Goal: Task Accomplishment & Management: Use online tool/utility

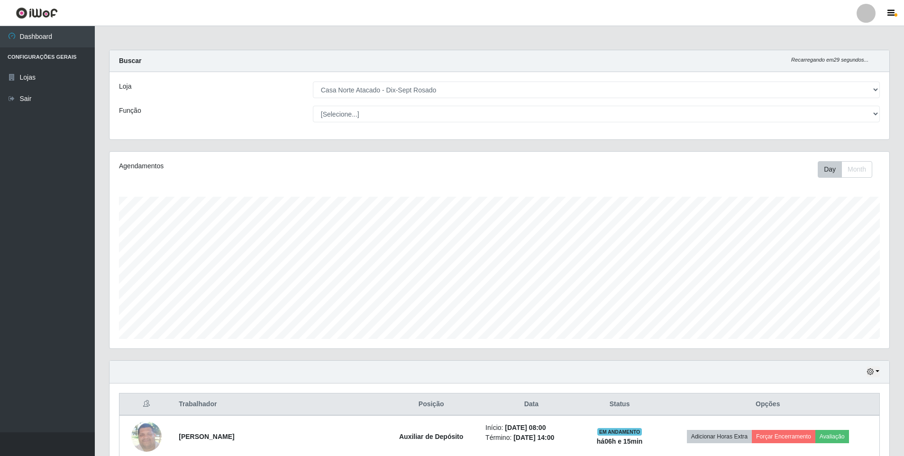
select select "432"
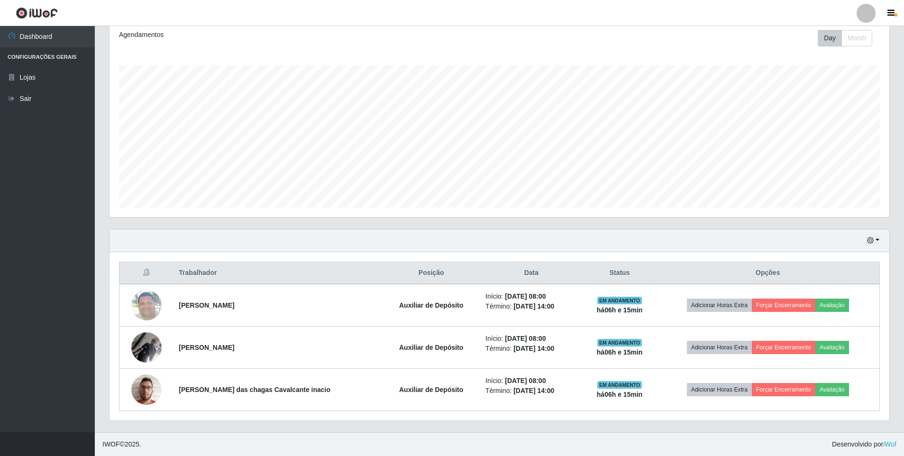
scroll to position [197, 780]
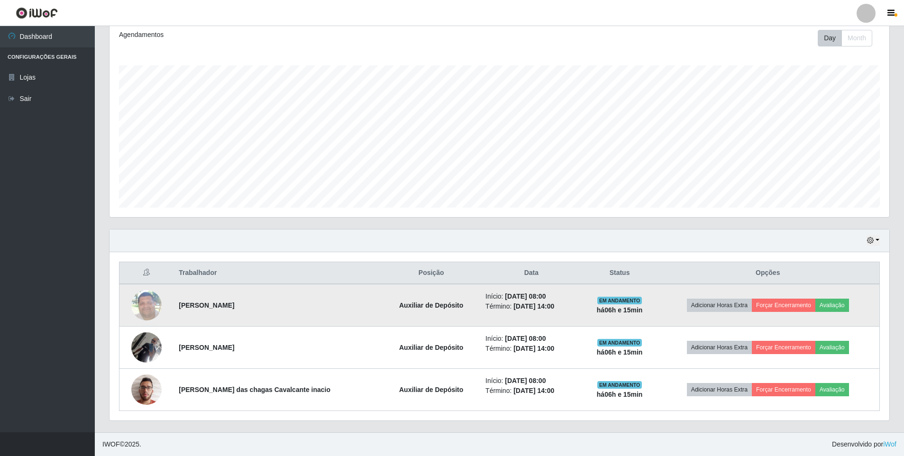
click at [775, 298] on td "Adicionar Horas Extra Forçar Encerramento Avaliação" at bounding box center [767, 305] width 223 height 43
click at [780, 301] on button "Forçar Encerramento" at bounding box center [784, 305] width 64 height 13
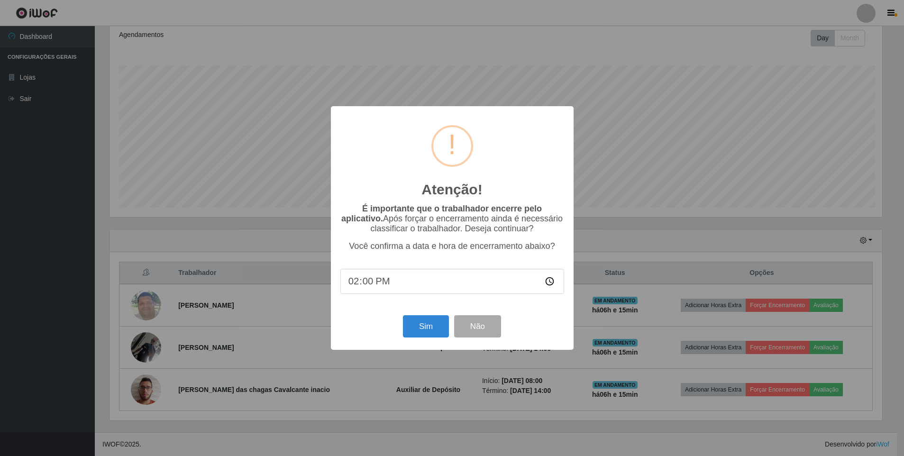
scroll to position [197, 775]
click at [425, 321] on button "Sim" at bounding box center [427, 326] width 46 height 22
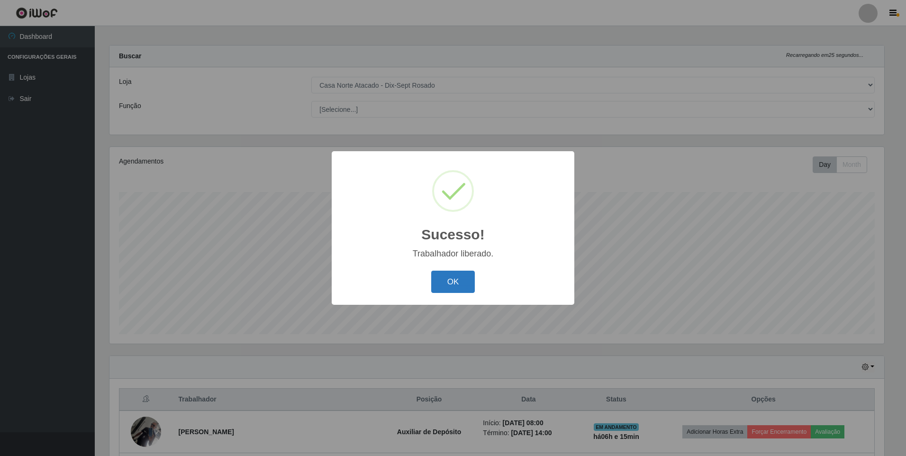
click at [435, 275] on button "OK" at bounding box center [453, 282] width 44 height 22
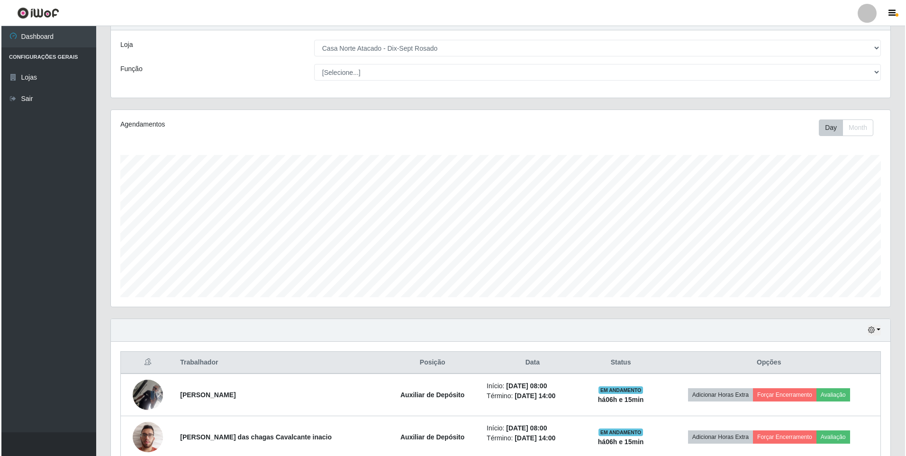
scroll to position [89, 0]
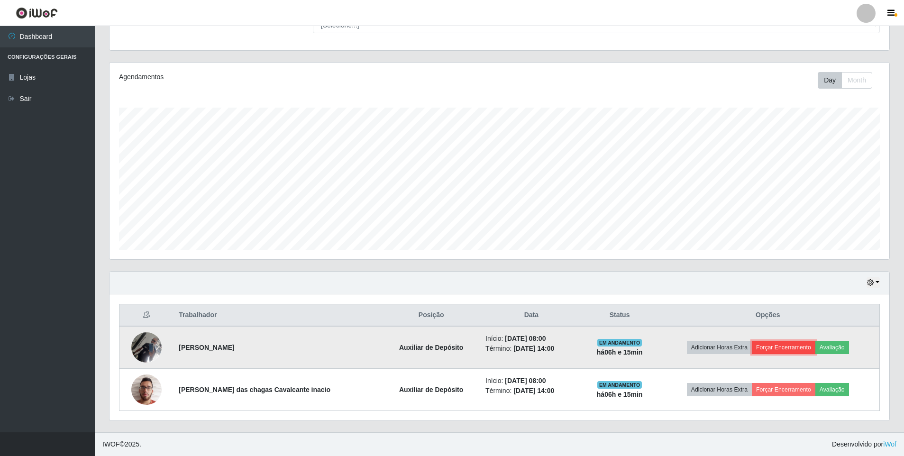
click at [791, 349] on button "Forçar Encerramento" at bounding box center [784, 347] width 64 height 13
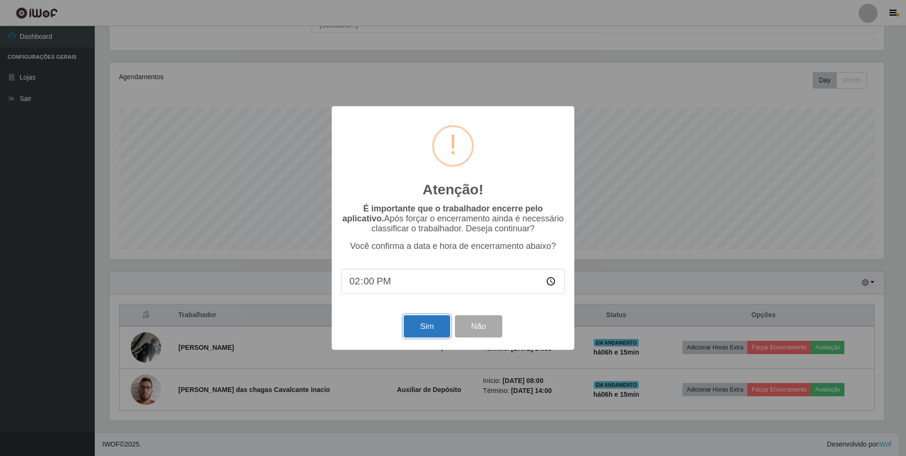
click at [438, 329] on button "Sim" at bounding box center [427, 326] width 46 height 22
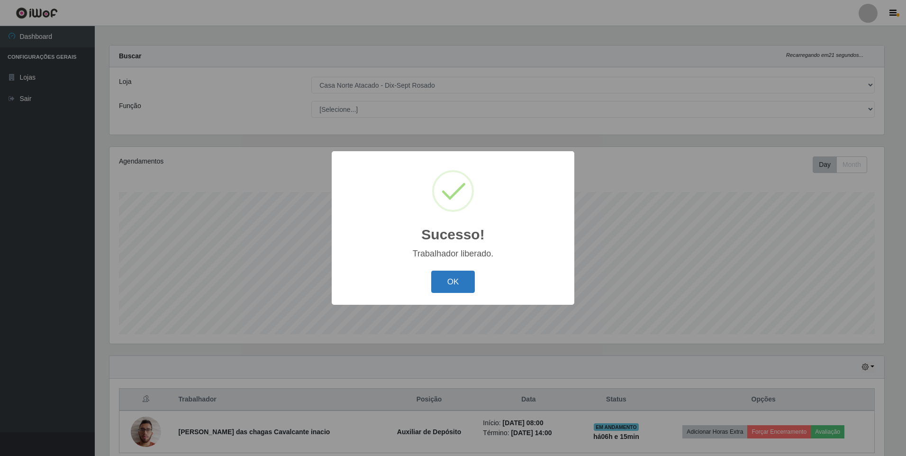
click at [449, 275] on button "OK" at bounding box center [453, 282] width 44 height 22
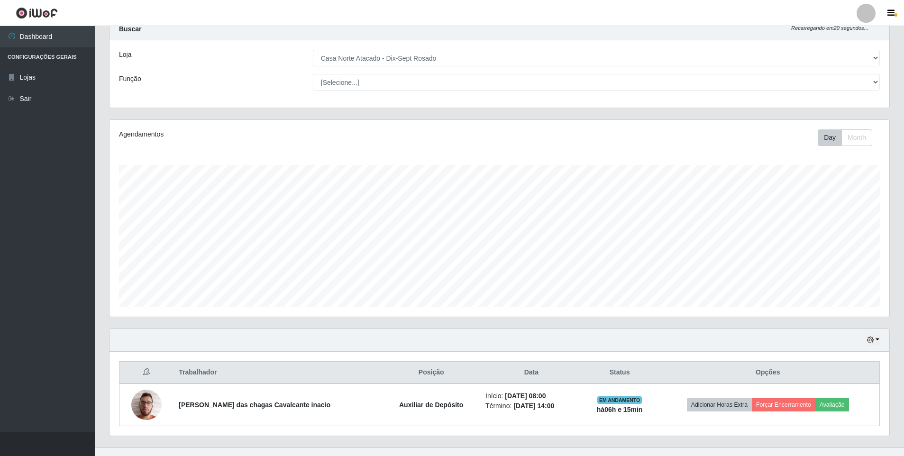
scroll to position [47, 0]
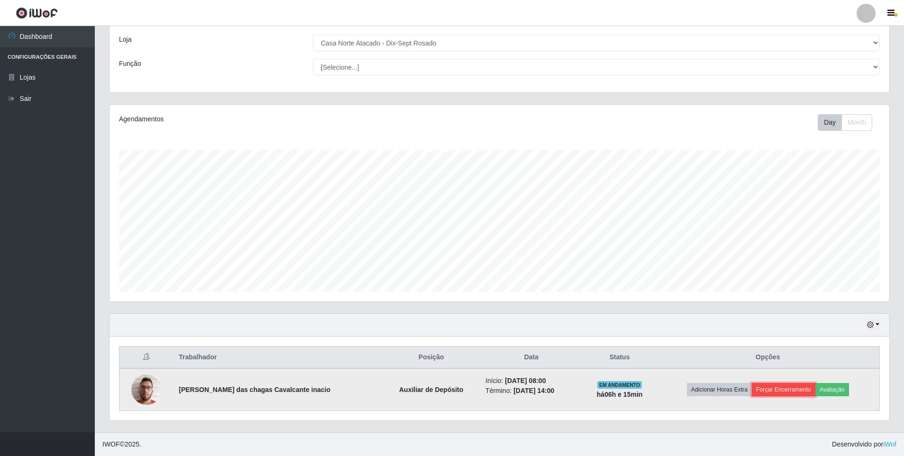
click at [794, 392] on button "Forçar Encerramento" at bounding box center [784, 389] width 64 height 13
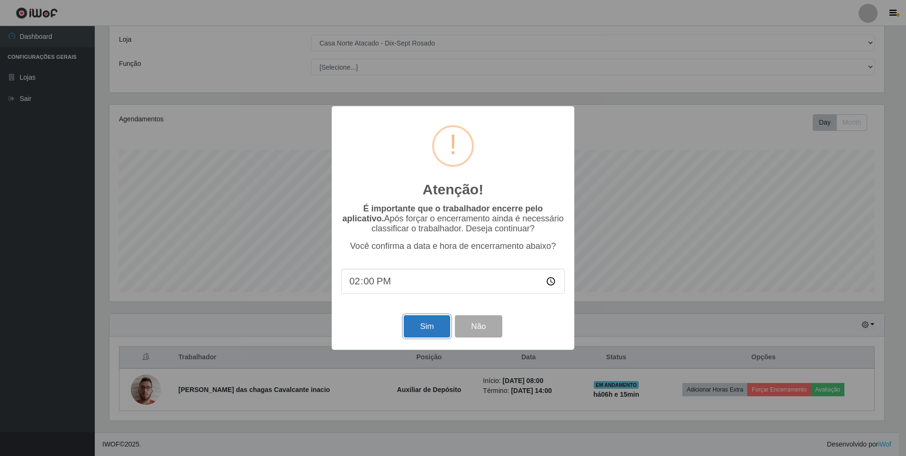
click at [423, 328] on button "Sim" at bounding box center [427, 326] width 46 height 22
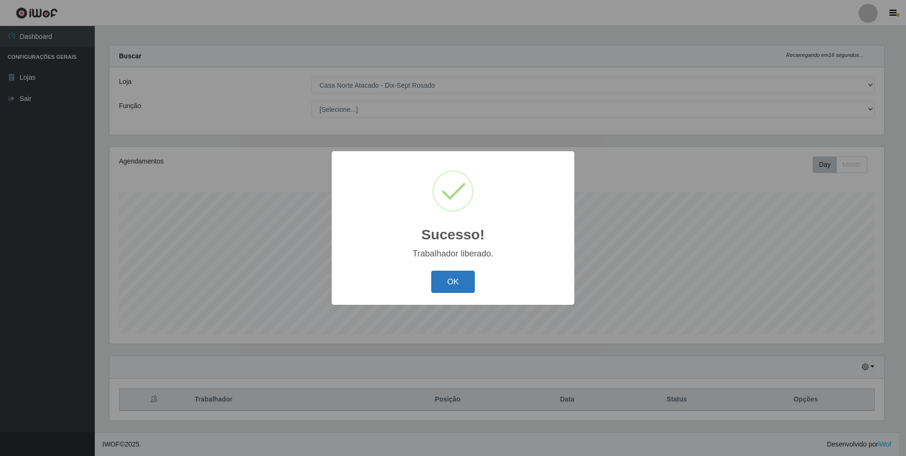
click at [450, 279] on button "OK" at bounding box center [453, 282] width 44 height 22
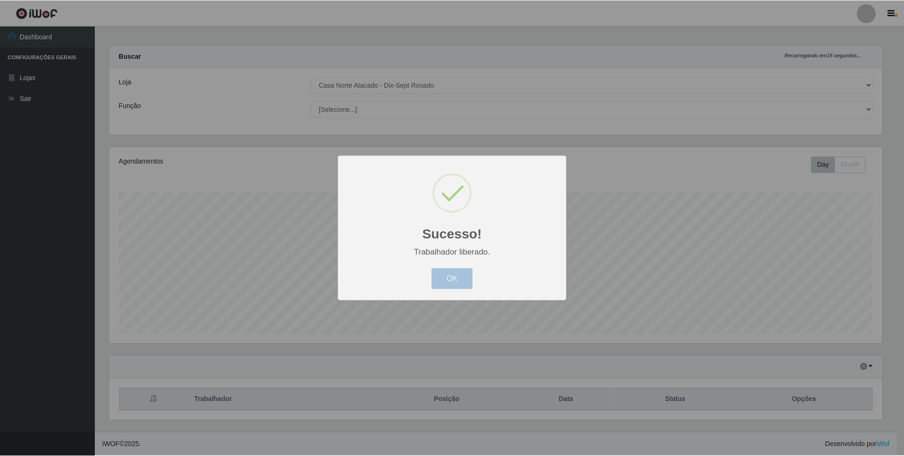
scroll to position [0, 0]
